Goal: Task Accomplishment & Management: Use online tool/utility

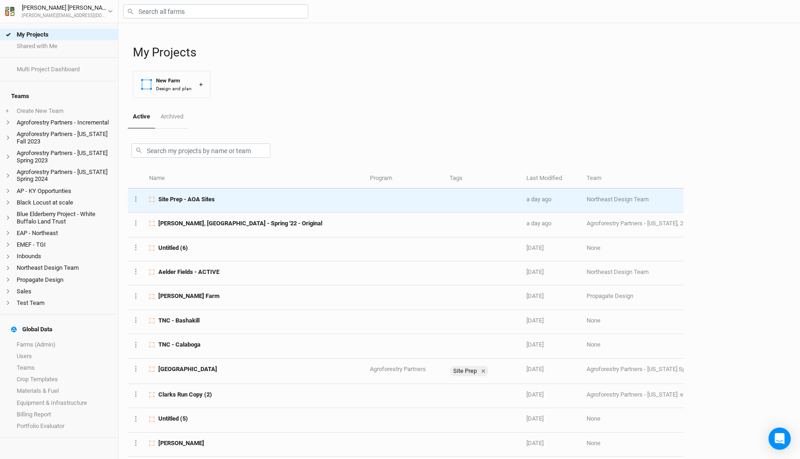
click at [228, 201] on div "Site Prep - AOA Sites" at bounding box center [254, 199] width 210 height 8
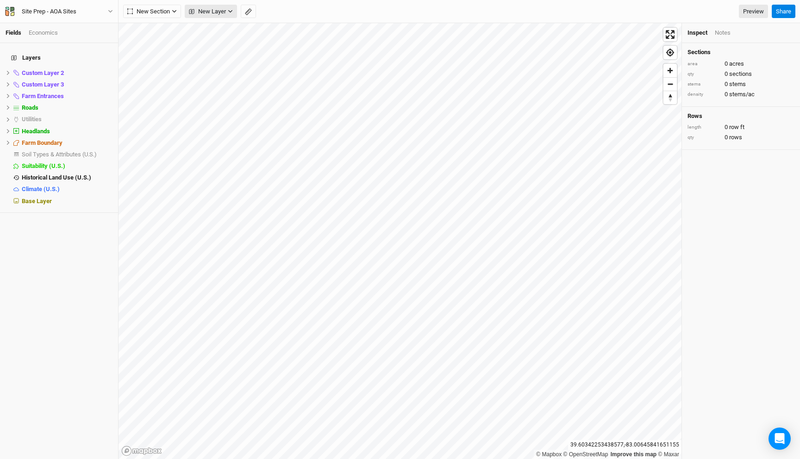
click at [223, 12] on span "New Layer" at bounding box center [207, 11] width 37 height 9
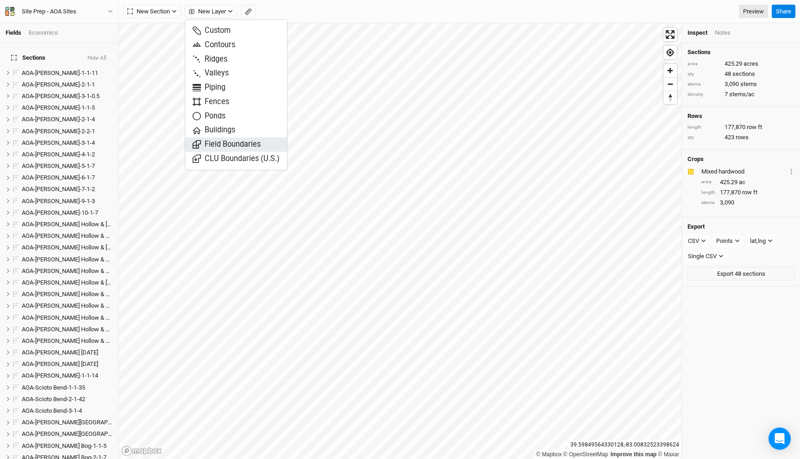
click at [219, 144] on span "Field Boundaries" at bounding box center [227, 144] width 68 height 11
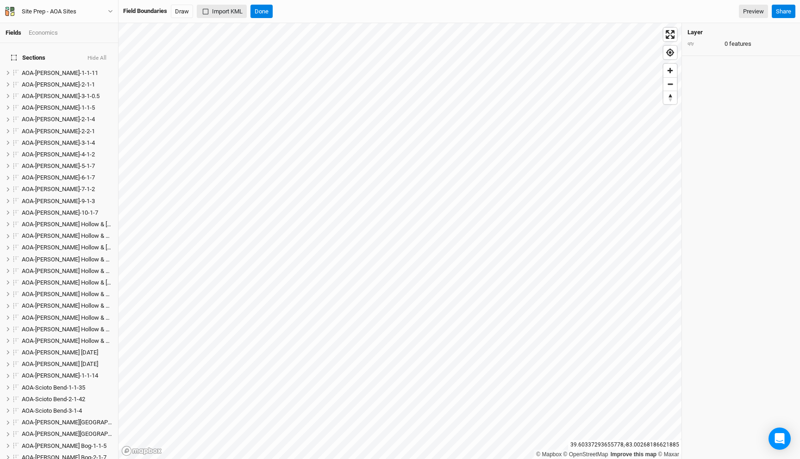
click at [227, 7] on button "Import KML" at bounding box center [222, 12] width 50 height 14
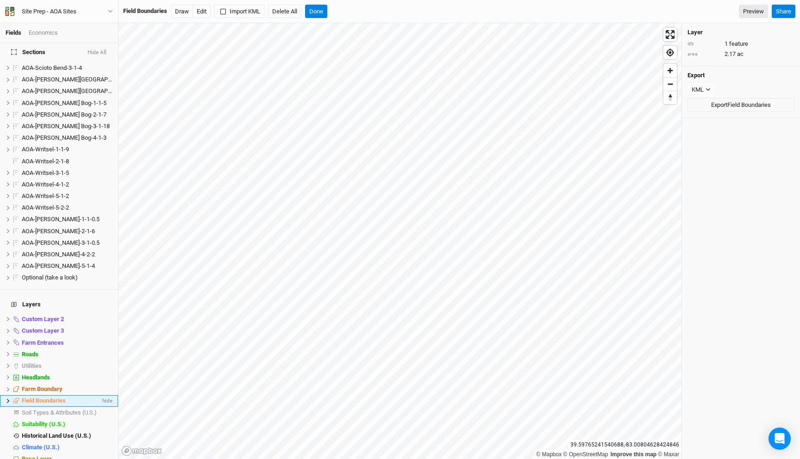
click at [7, 399] on icon at bounding box center [8, 401] width 5 height 5
click at [45, 395] on li "Field Boundaries hide" at bounding box center [59, 401] width 118 height 12
click at [45, 409] on span "AOA-Writsel-5-2-2.2" at bounding box center [54, 412] width 52 height 7
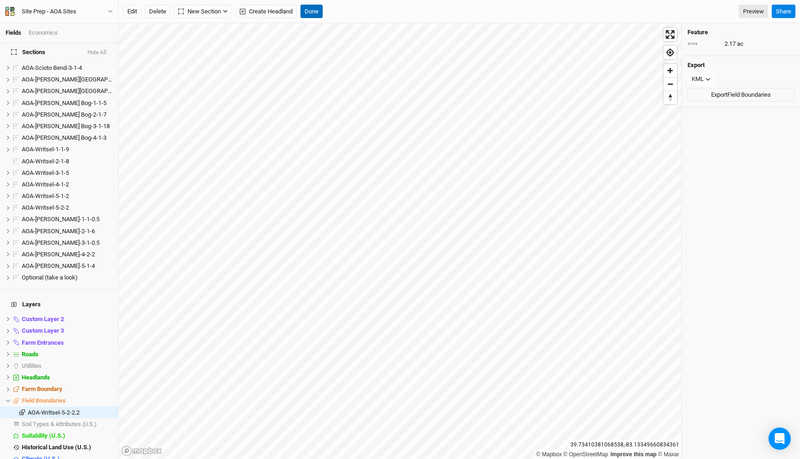
click at [309, 7] on button "Done" at bounding box center [311, 12] width 22 height 14
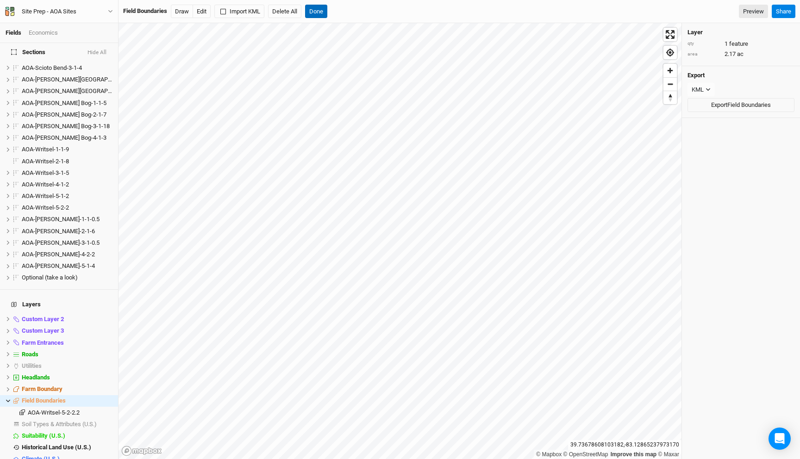
click at [323, 9] on button "Done" at bounding box center [316, 12] width 22 height 14
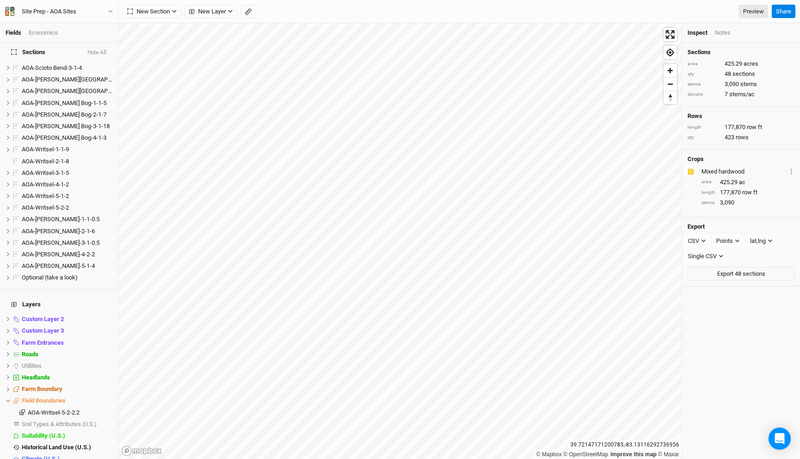
click at [55, 6] on div "Site Prep - AOA Sites Back Project Settings User settings Imperial Metric Keybo…" at bounding box center [59, 11] width 118 height 23
click at [55, 16] on button "Site Prep - AOA Sites" at bounding box center [59, 11] width 109 height 10
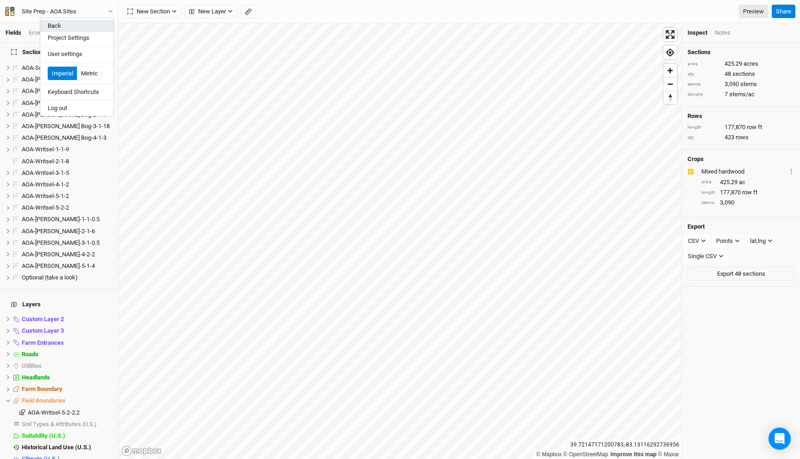
click at [69, 22] on button "Back" at bounding box center [76, 26] width 73 height 12
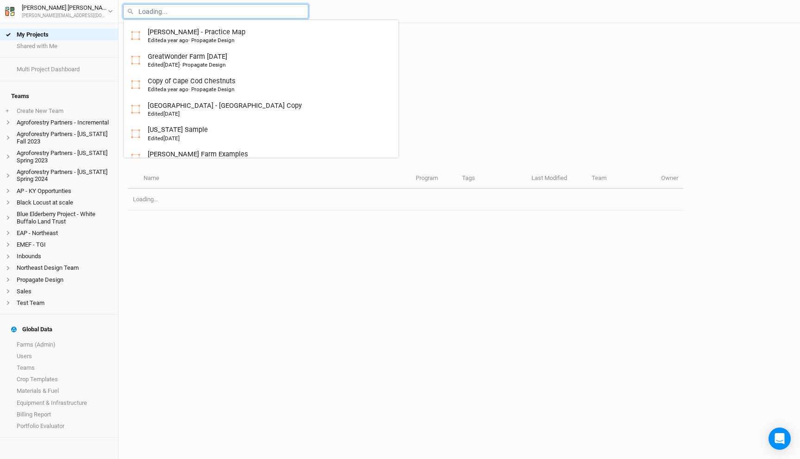
click at [173, 12] on input "text" at bounding box center [215, 11] width 185 height 14
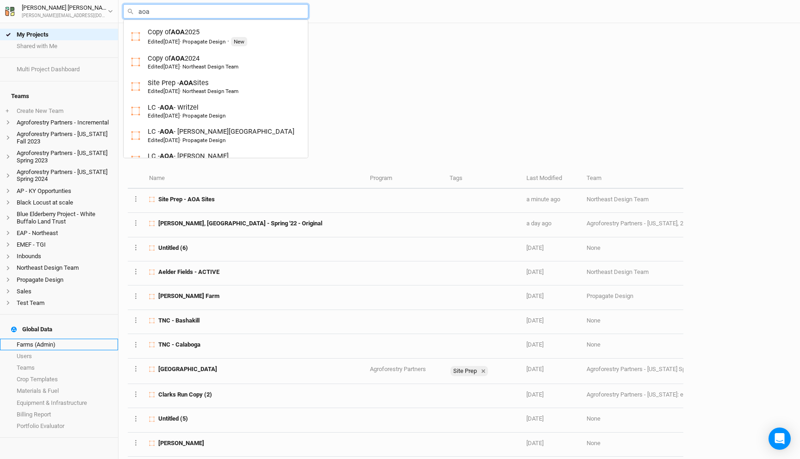
type input "aoa"
click at [58, 339] on link "Farms (Admin)" at bounding box center [59, 345] width 118 height 12
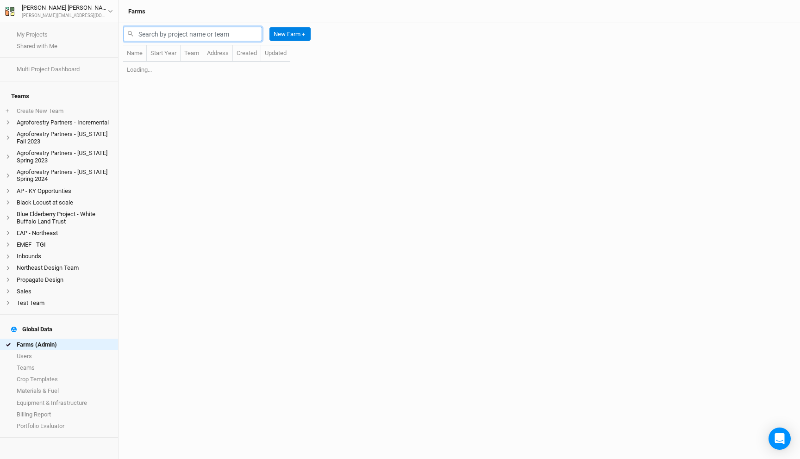
click at [187, 36] on input "text" at bounding box center [192, 34] width 139 height 14
type input "aoa"
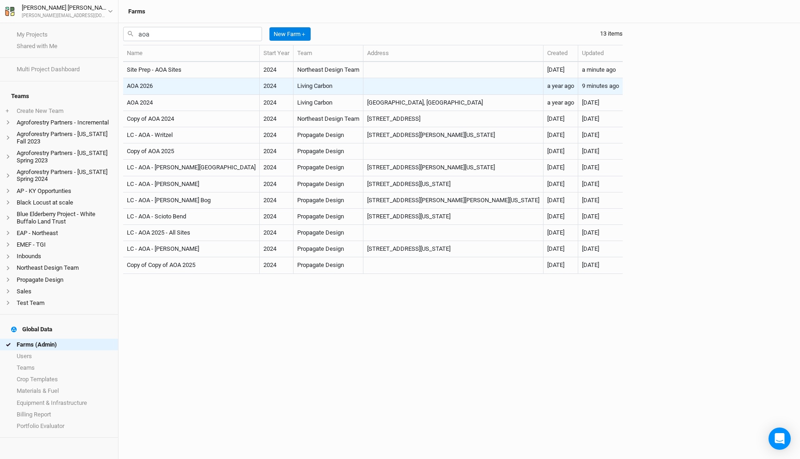
click at [181, 87] on td "AOA 2026" at bounding box center [191, 86] width 137 height 16
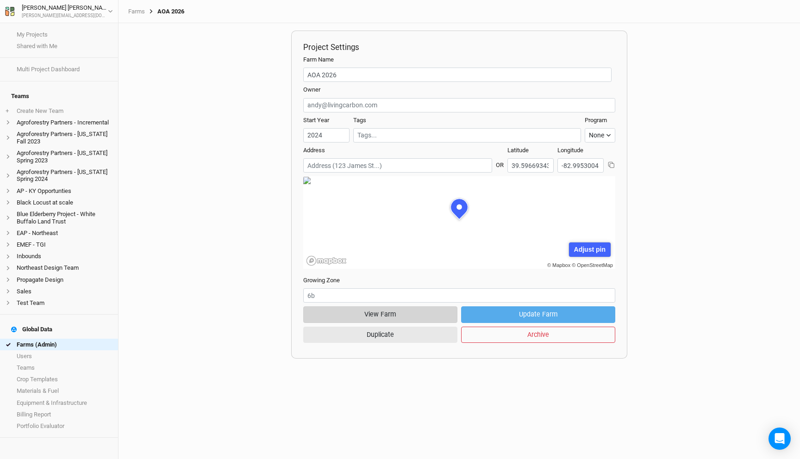
click at [398, 314] on button "View Farm" at bounding box center [380, 314] width 154 height 16
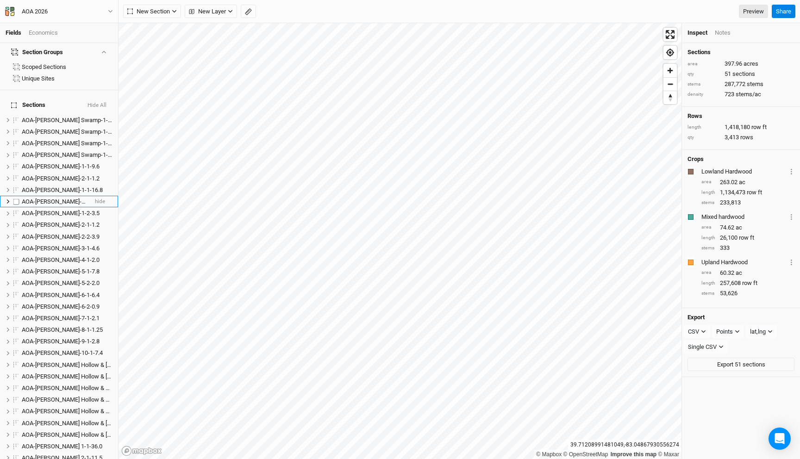
scroll to position [19, 0]
click at [56, 185] on span "AOA-[PERSON_NAME]-1-1-16.8" at bounding box center [62, 188] width 81 height 7
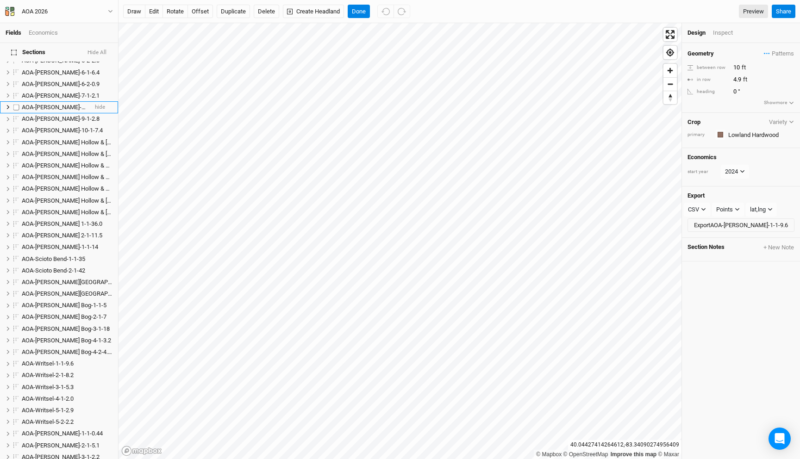
scroll to position [479, 0]
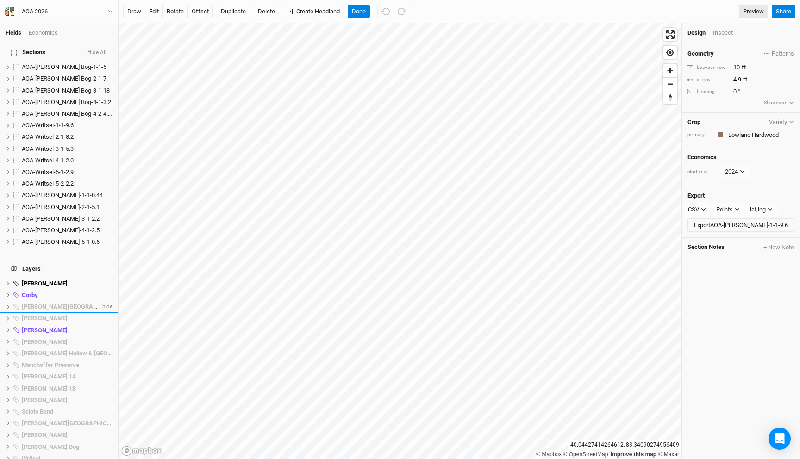
click at [105, 301] on span "hide" at bounding box center [106, 307] width 12 height 12
click at [108, 313] on span "hide" at bounding box center [106, 319] width 12 height 12
click at [109, 336] on span "hide" at bounding box center [106, 342] width 12 height 12
click at [110, 348] on span "hide" at bounding box center [106, 354] width 12 height 12
click at [107, 360] on span "hide" at bounding box center [106, 366] width 12 height 12
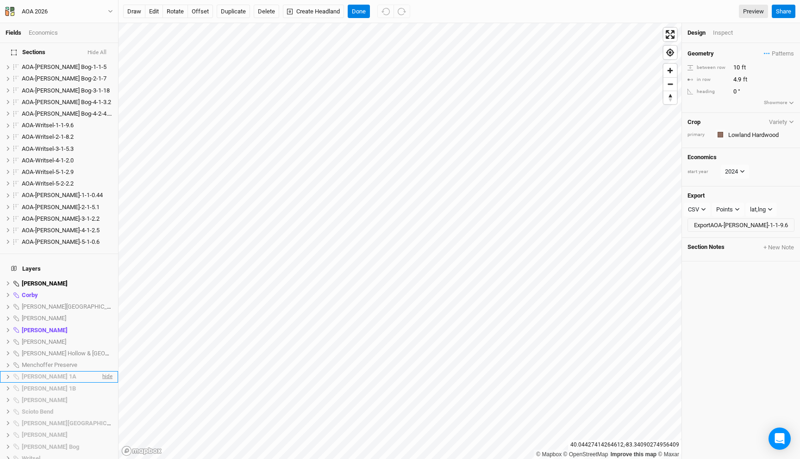
click at [106, 371] on span "hide" at bounding box center [106, 377] width 12 height 12
click at [106, 383] on span "hide" at bounding box center [106, 389] width 12 height 12
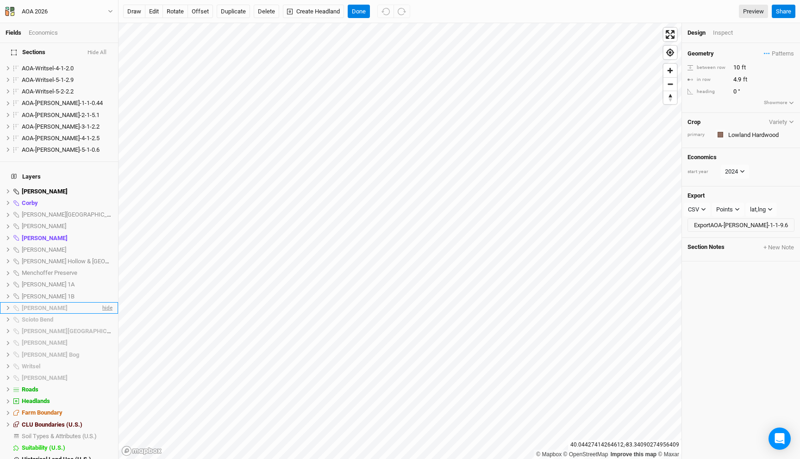
scroll to position [589, 0]
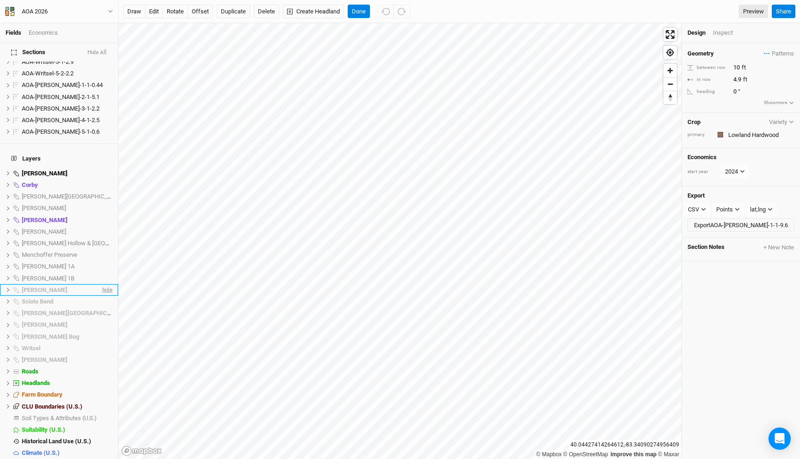
click at [108, 284] on span "hide" at bounding box center [106, 290] width 12 height 12
click at [109, 296] on span "hide" at bounding box center [106, 302] width 12 height 12
click at [109, 307] on span "hide" at bounding box center [106, 313] width 12 height 12
click at [109, 319] on span "hide" at bounding box center [106, 325] width 12 height 12
click at [109, 331] on span "hide" at bounding box center [106, 337] width 12 height 12
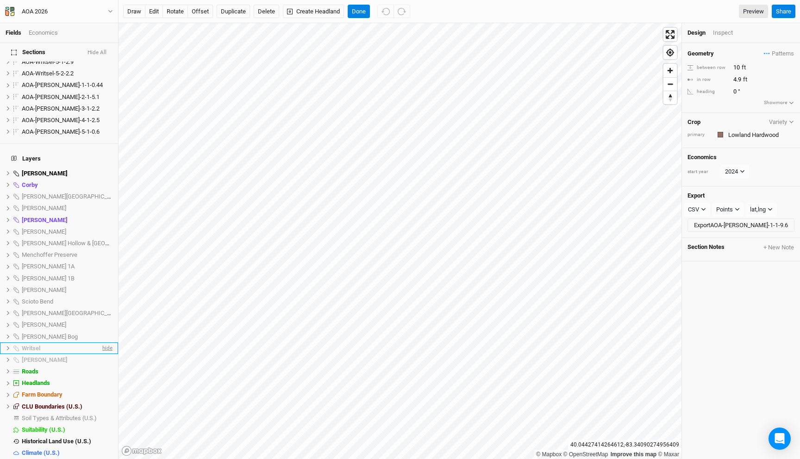
click at [109, 343] on span "hide" at bounding box center [106, 349] width 12 height 12
click at [109, 354] on span "hide" at bounding box center [106, 360] width 12 height 12
click at [107, 214] on span "hide" at bounding box center [106, 220] width 12 height 12
click at [104, 179] on span "hide" at bounding box center [106, 185] width 12 height 12
click at [360, 8] on button "Done" at bounding box center [359, 12] width 22 height 14
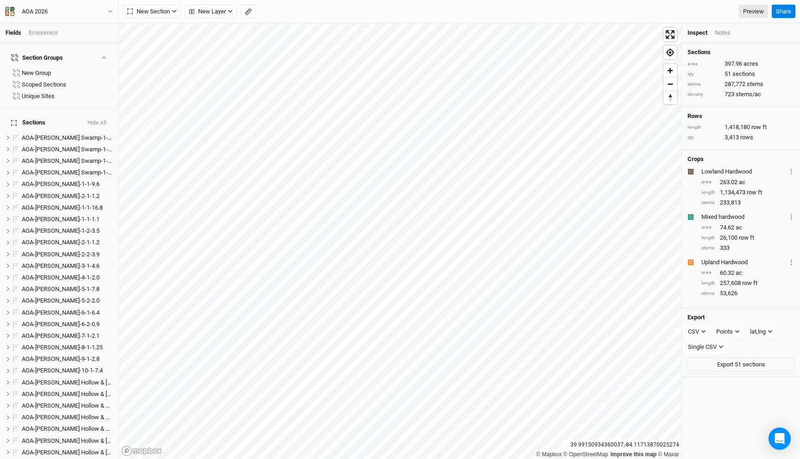
scroll to position [205, 0]
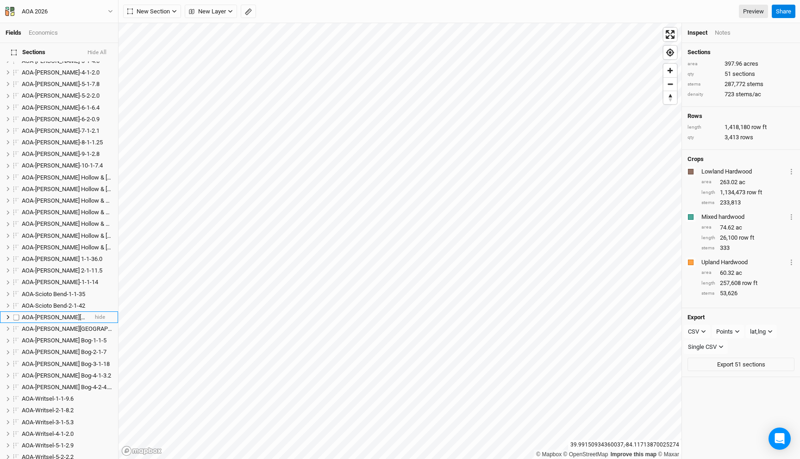
click at [57, 314] on span "AOA-[PERSON_NAME][GEOGRAPHIC_DATA]-1-1-24" at bounding box center [88, 317] width 133 height 7
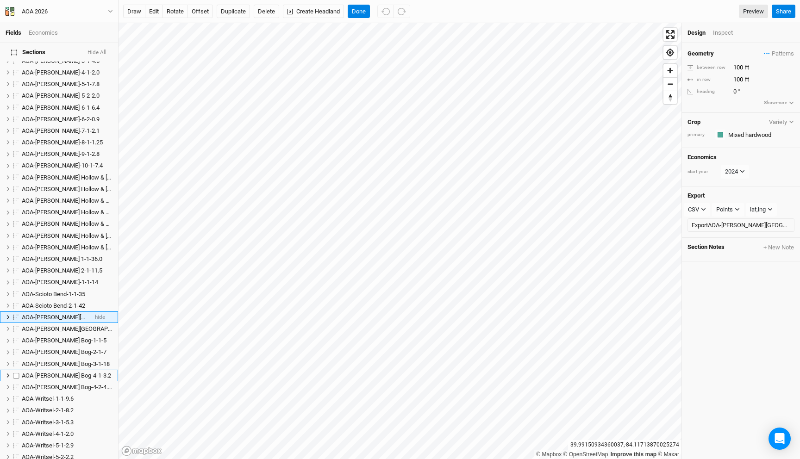
scroll to position [260, 0]
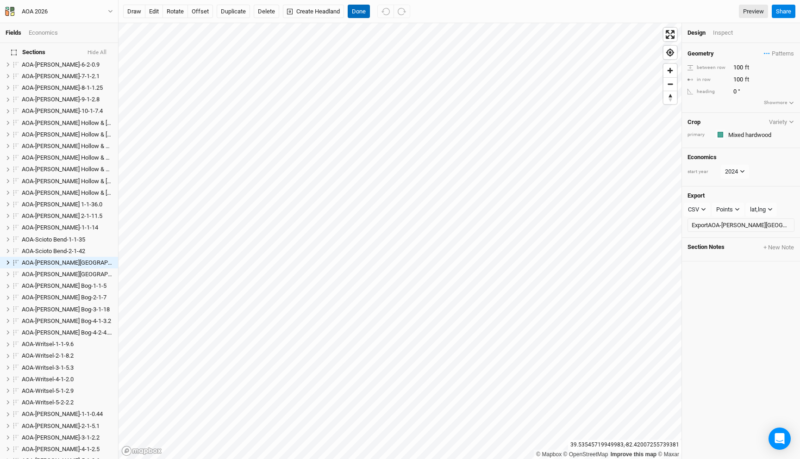
click at [359, 13] on button "Done" at bounding box center [359, 12] width 22 height 14
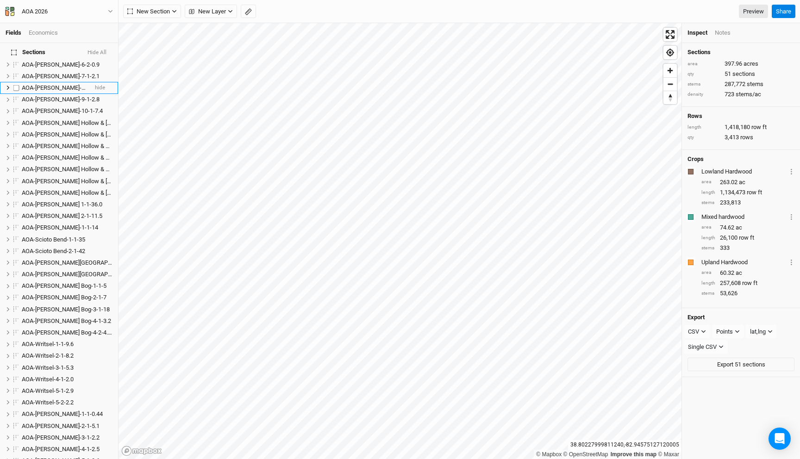
scroll to position [0, 0]
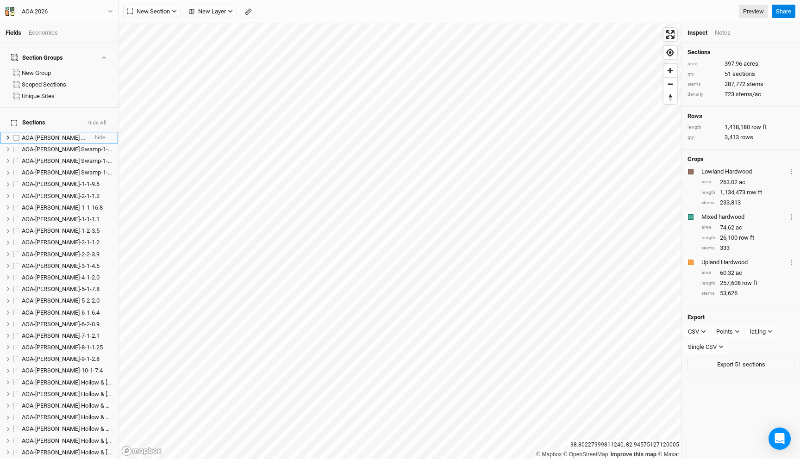
click at [56, 134] on span "AOA-[PERSON_NAME] Swamp-1-1-4" at bounding box center [69, 137] width 94 height 7
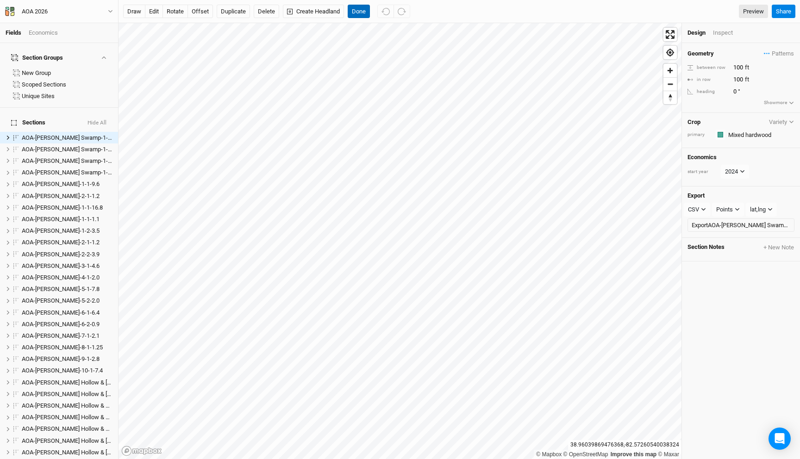
click at [355, 11] on button "Done" at bounding box center [359, 12] width 22 height 14
